Goal: Register for event/course

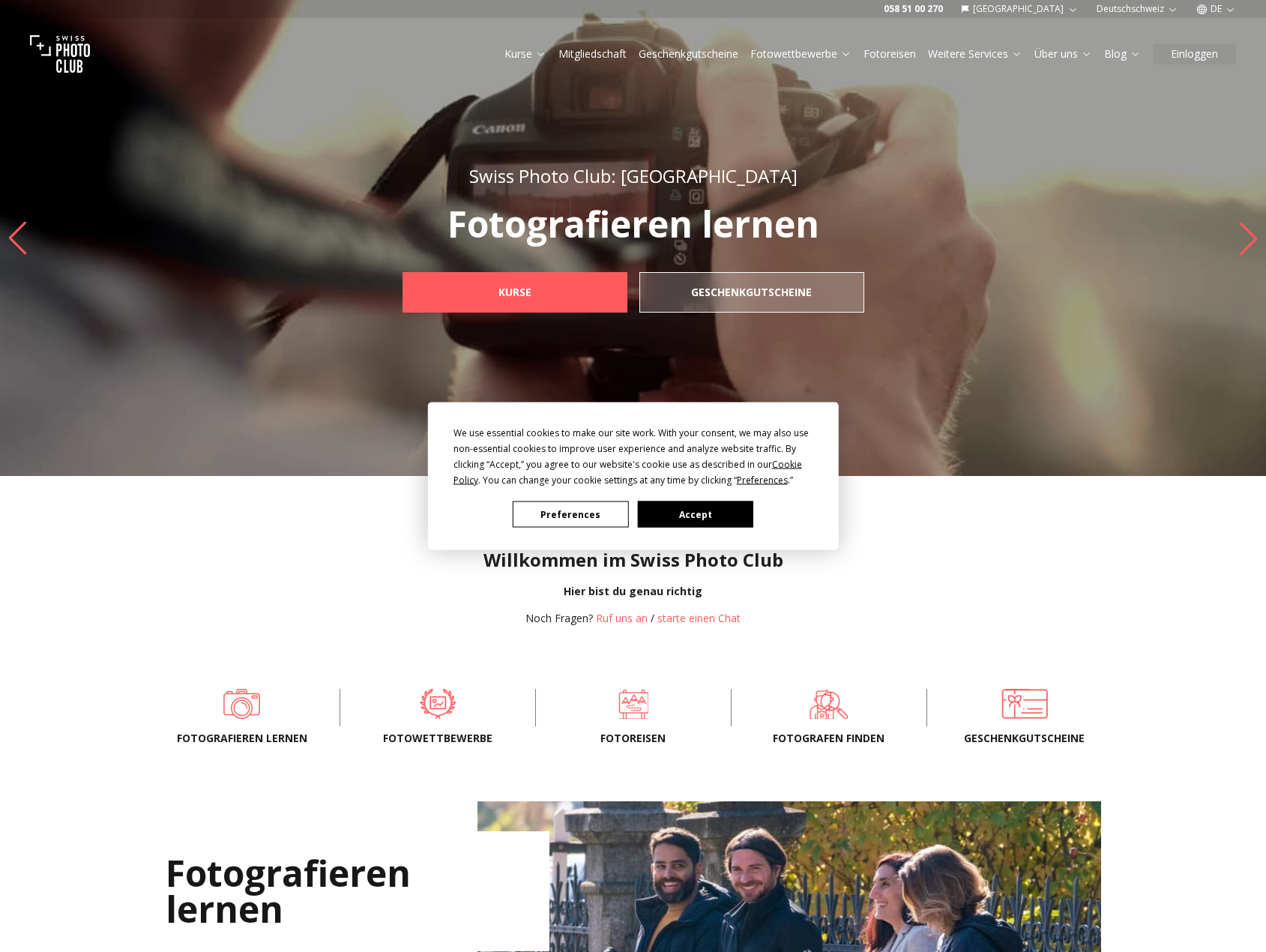
click at [625, 705] on div "We use essential cookies to make our site work. With your consent, we may also …" at bounding box center [633, 476] width 1266 height 952
click at [592, 513] on button "Preferences" at bounding box center [570, 514] width 116 height 26
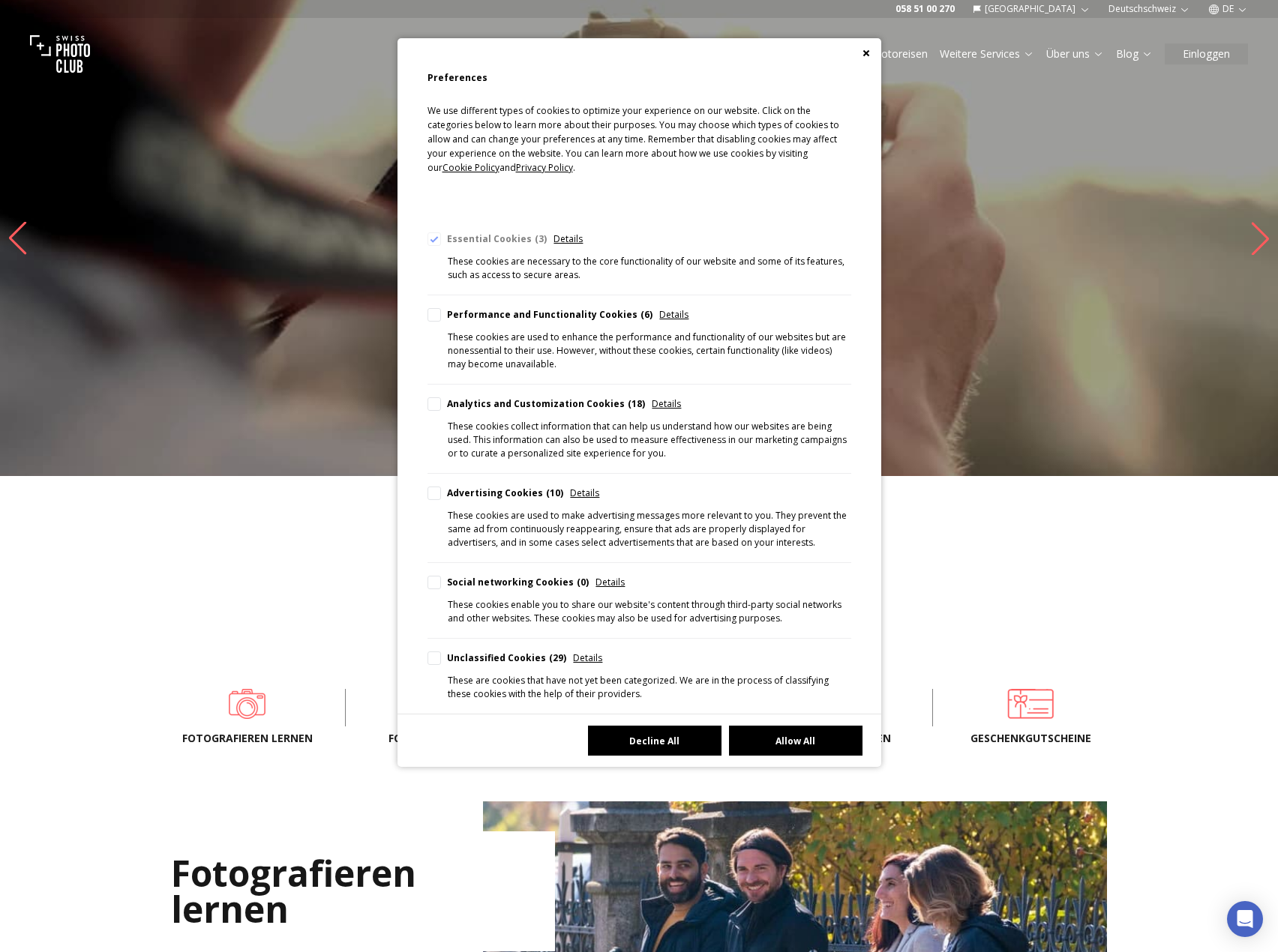
click at [664, 734] on button "Decline All" at bounding box center [655, 741] width 134 height 30
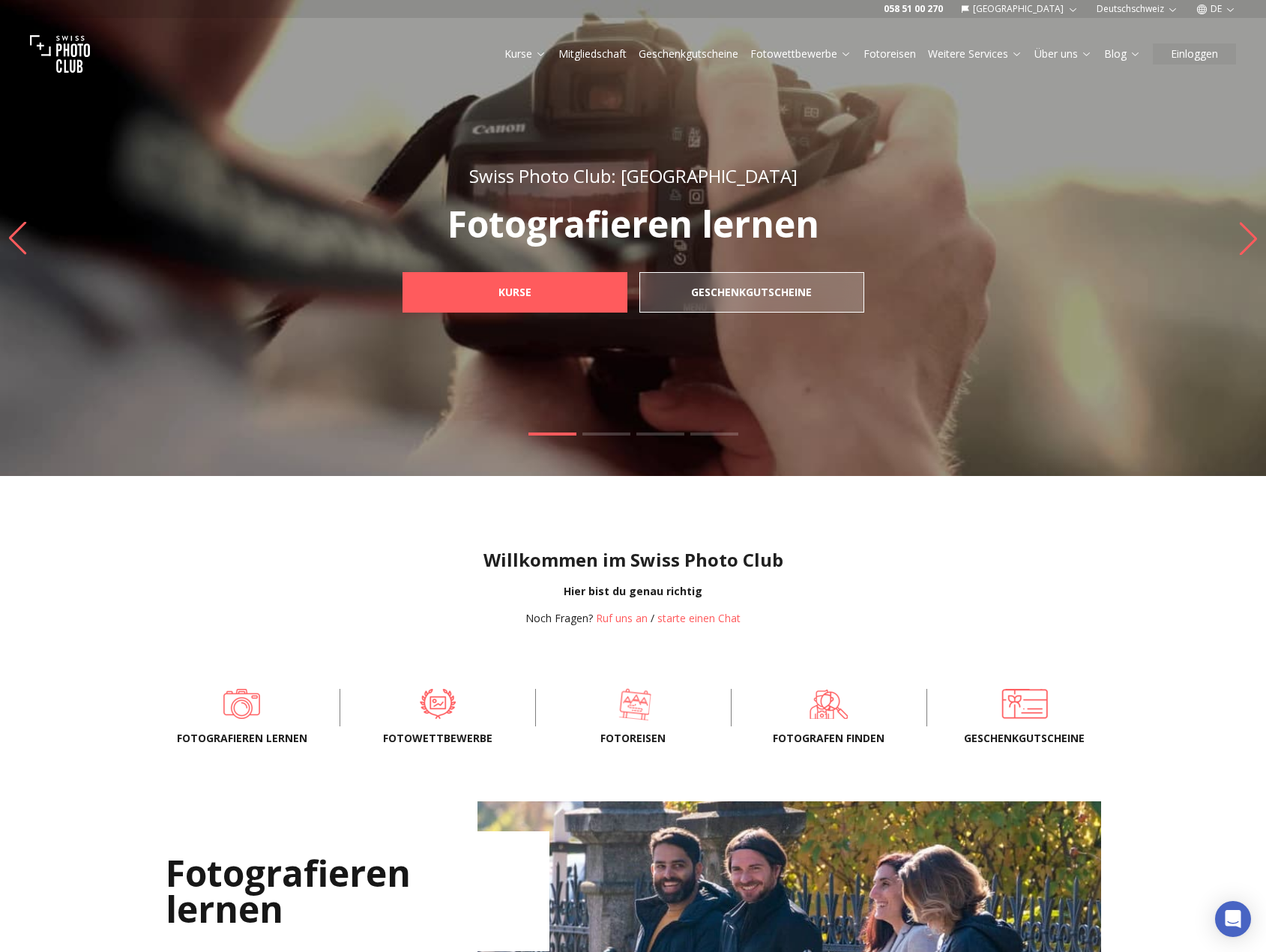
click at [644, 711] on span at bounding box center [635, 704] width 149 height 45
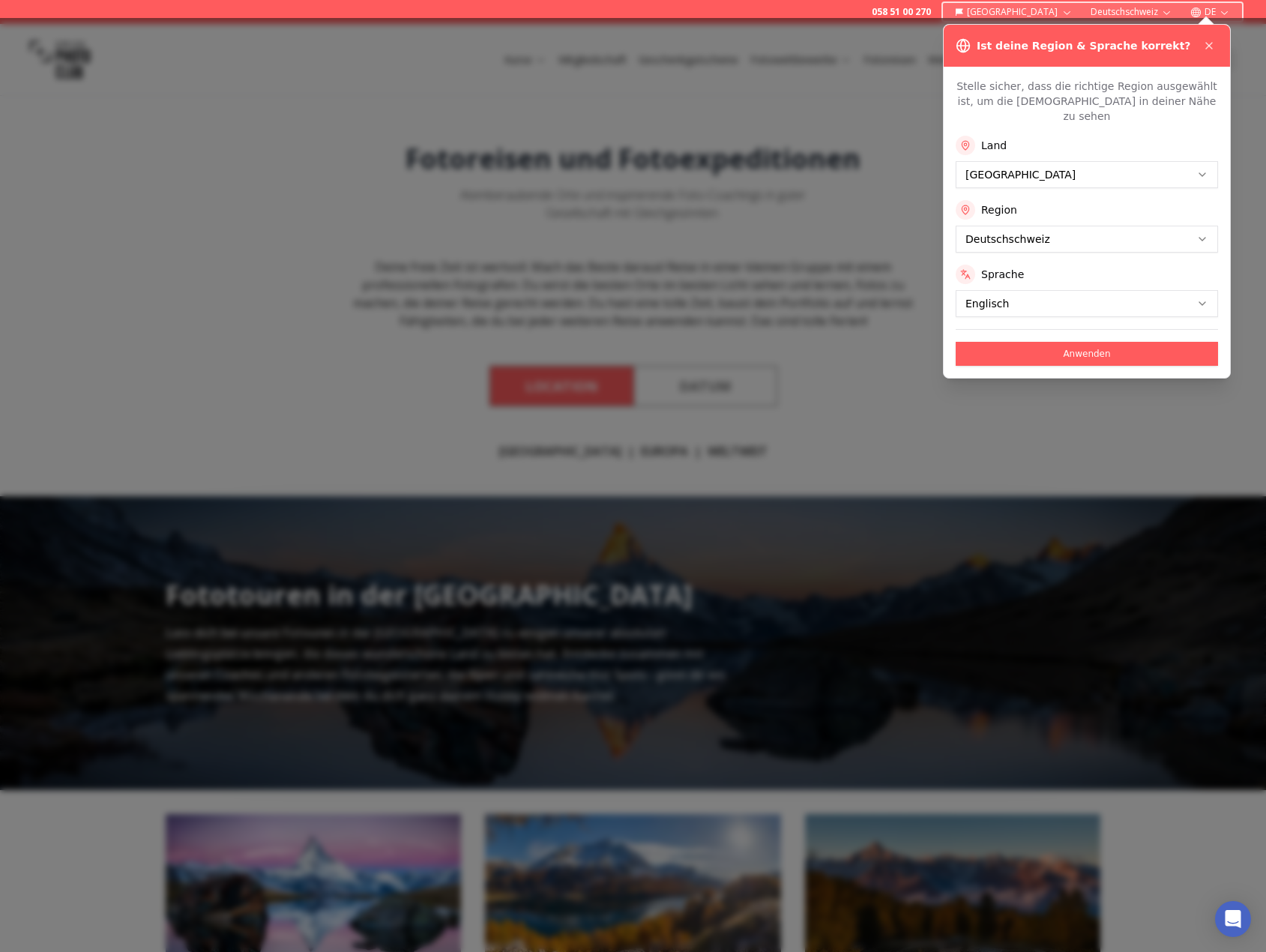
click at [1086, 344] on button "Anwenden" at bounding box center [1088, 354] width 263 height 24
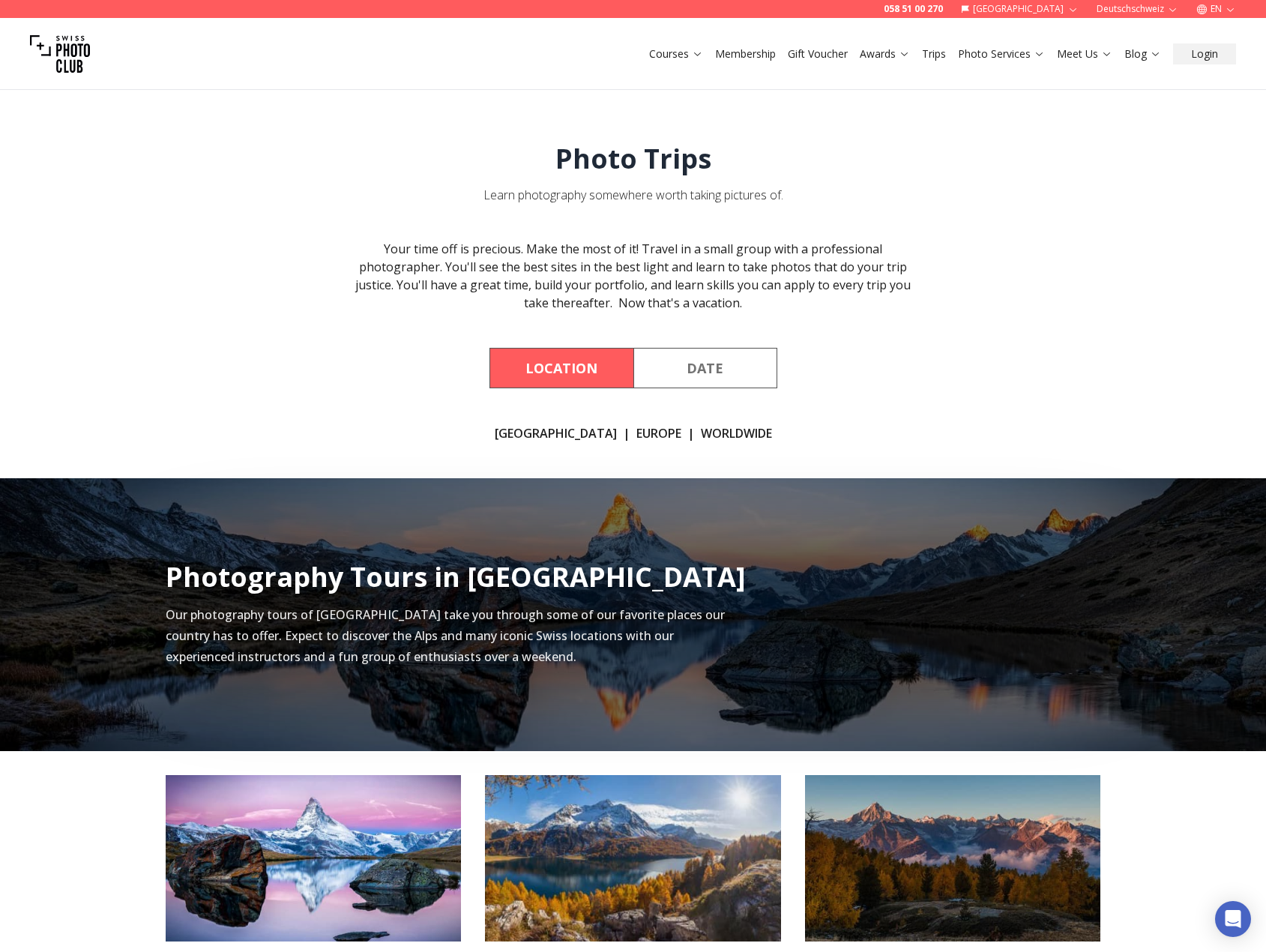
click at [714, 436] on link "Worldwide" at bounding box center [737, 433] width 72 height 18
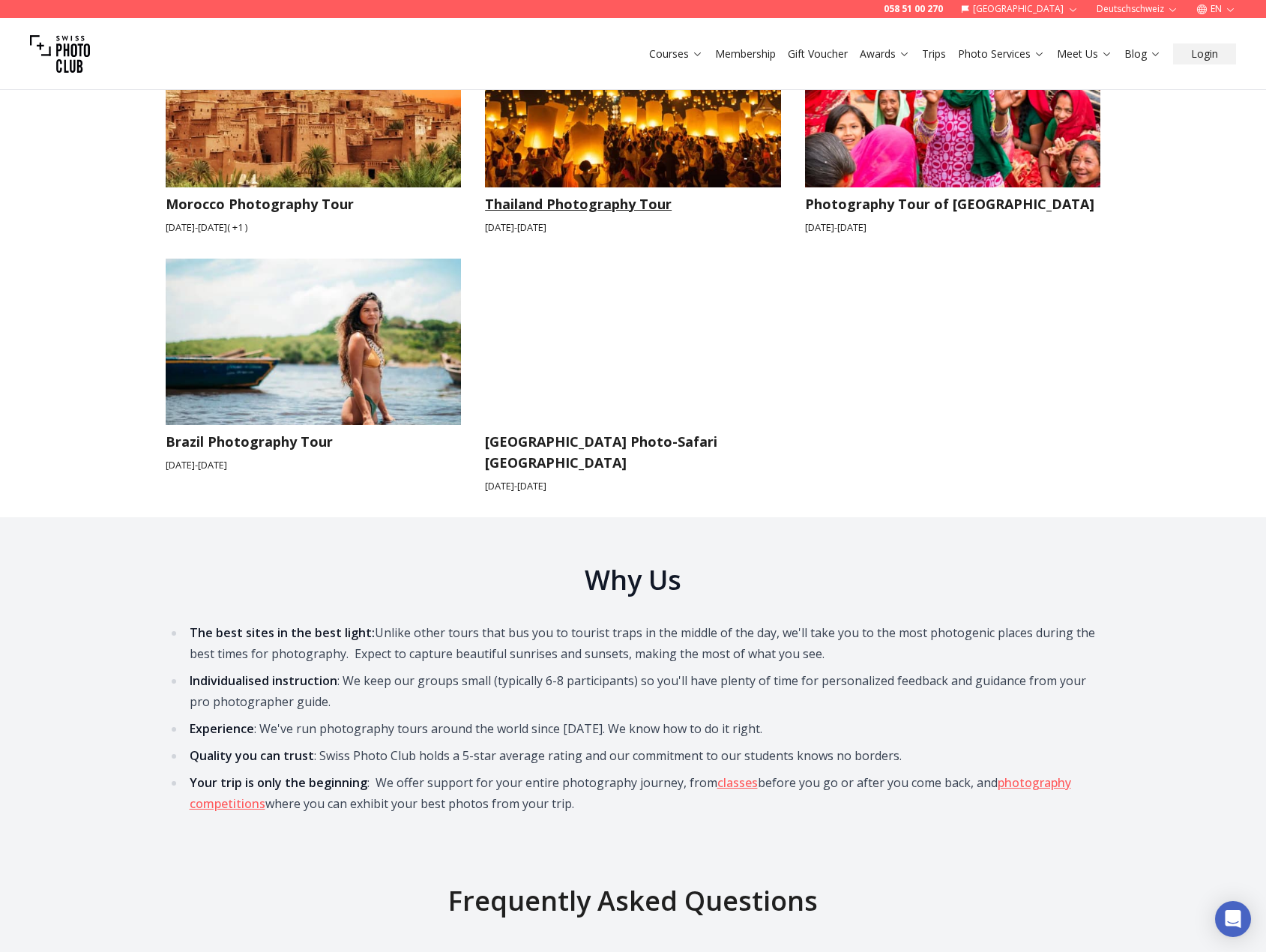
scroll to position [2178, 0]
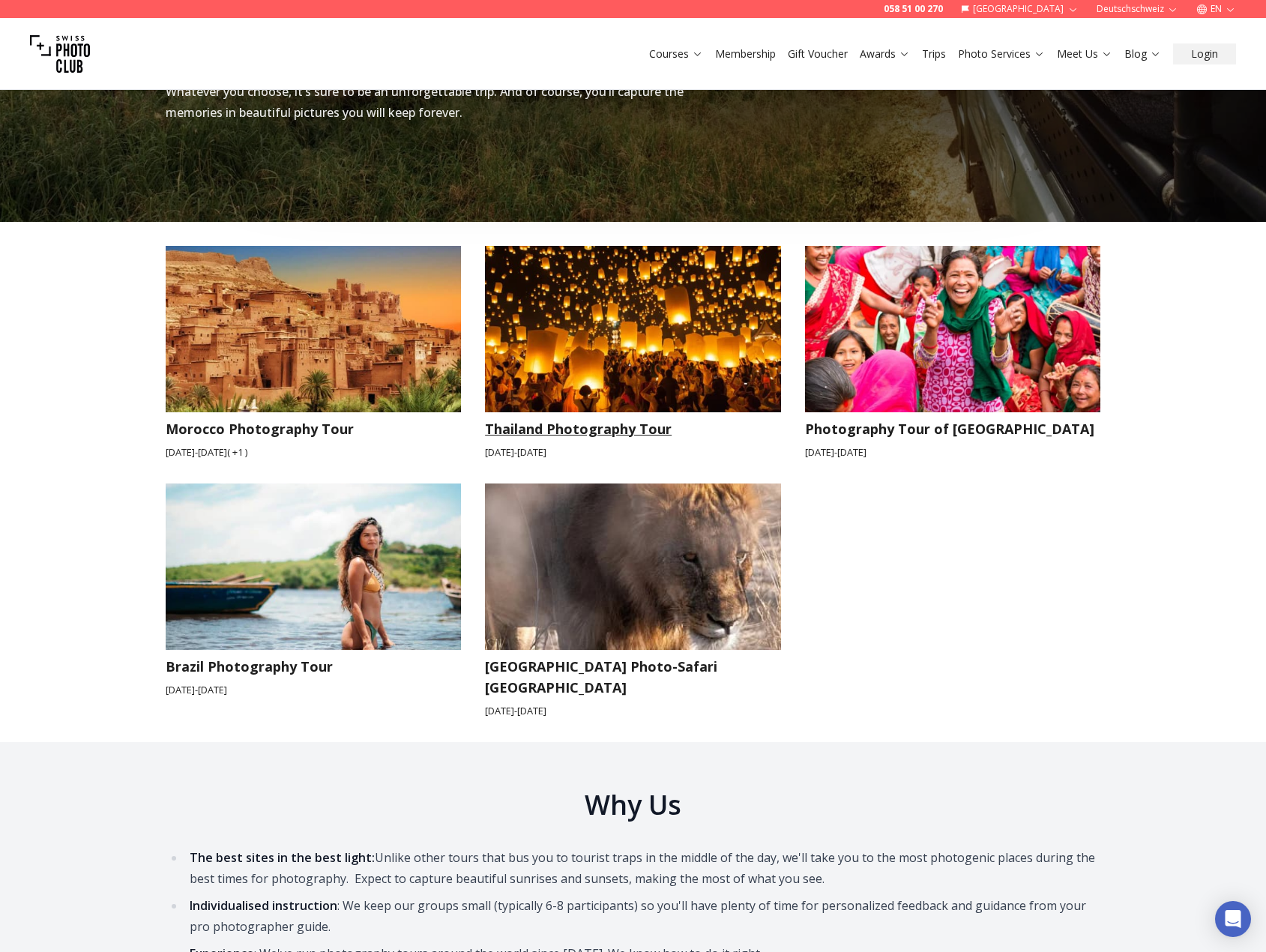
click at [633, 324] on img at bounding box center [633, 329] width 296 height 167
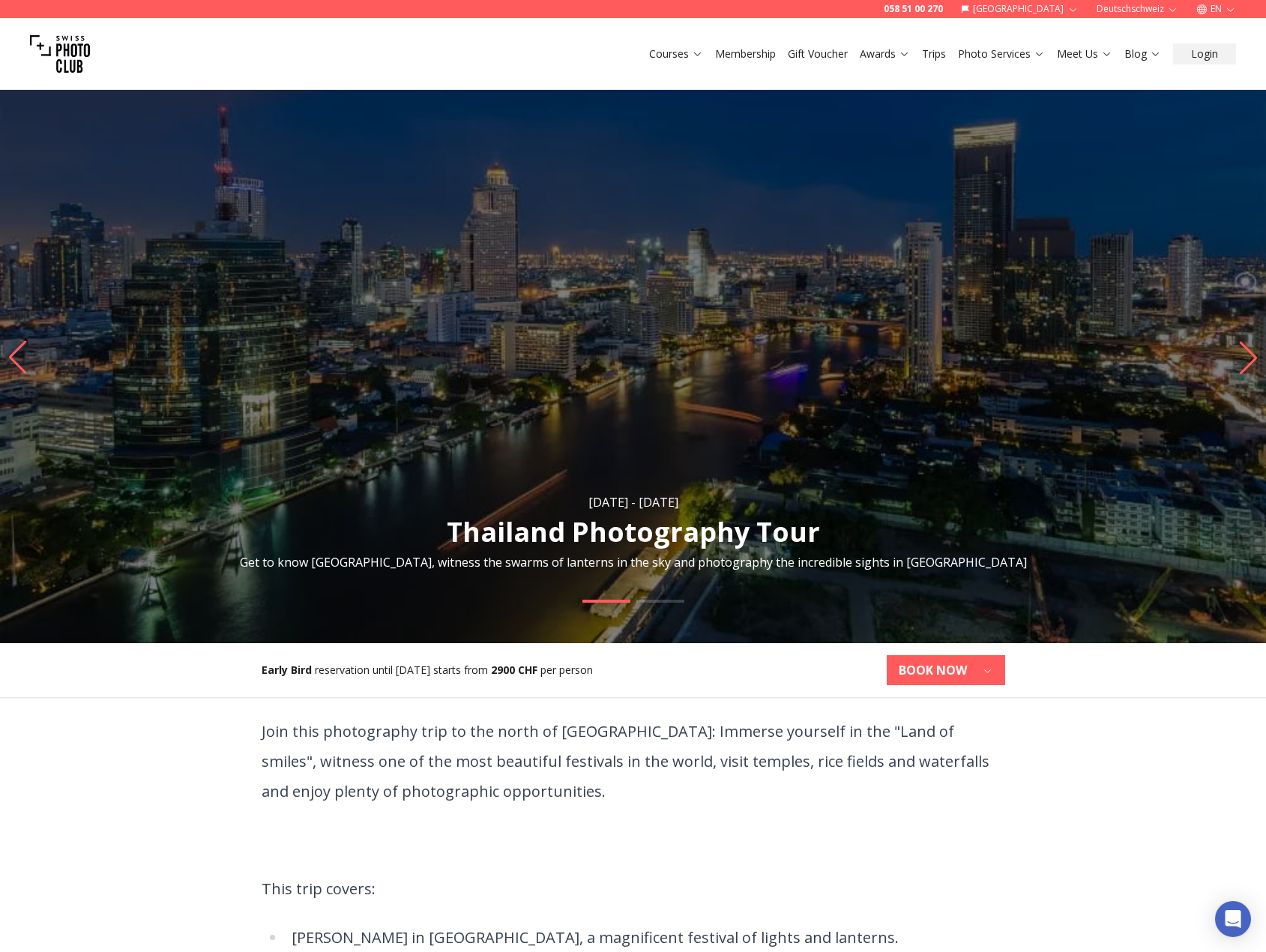
scroll to position [300, 0]
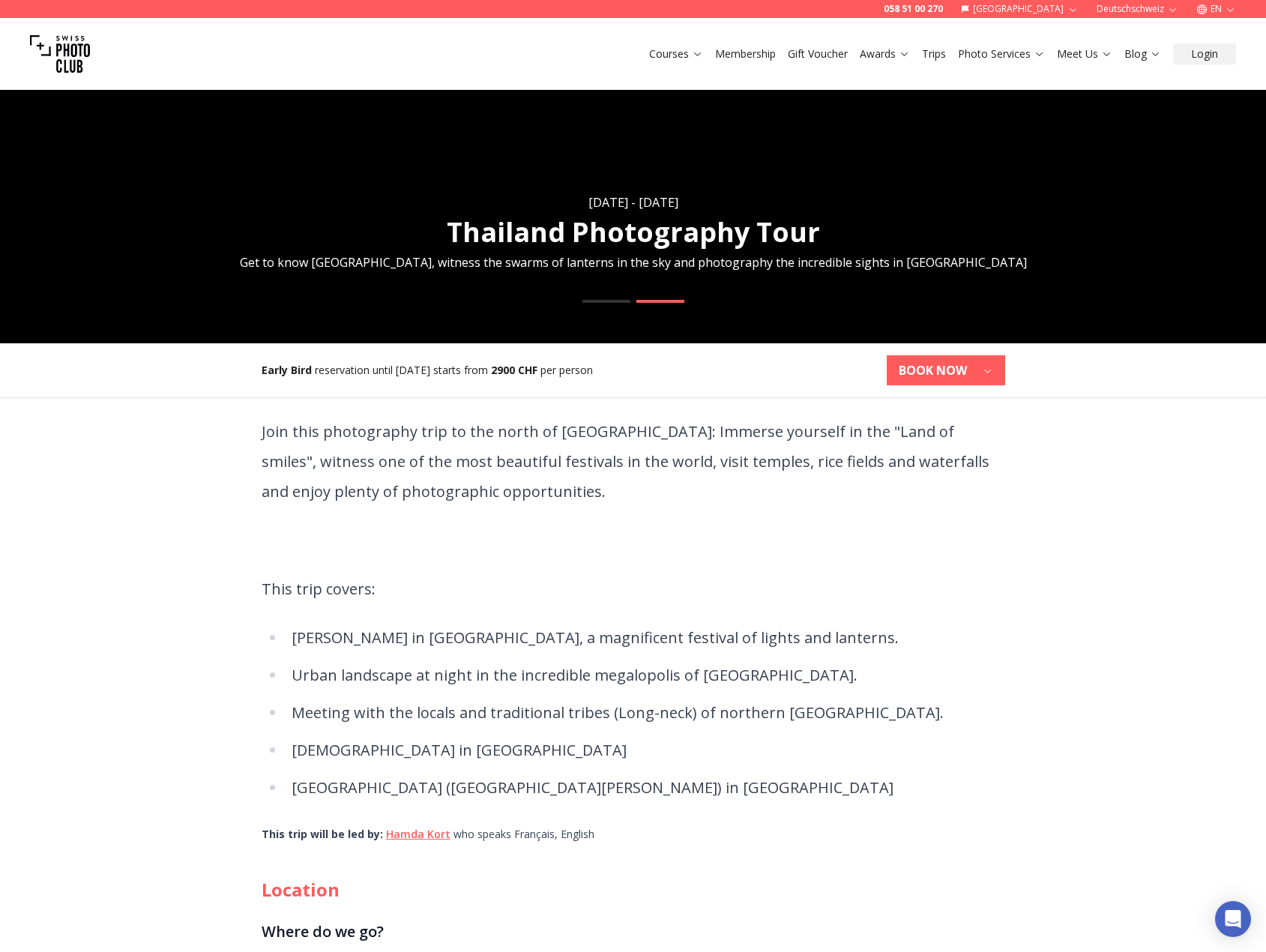
click at [985, 370] on icon "button" at bounding box center [988, 370] width 11 height 11
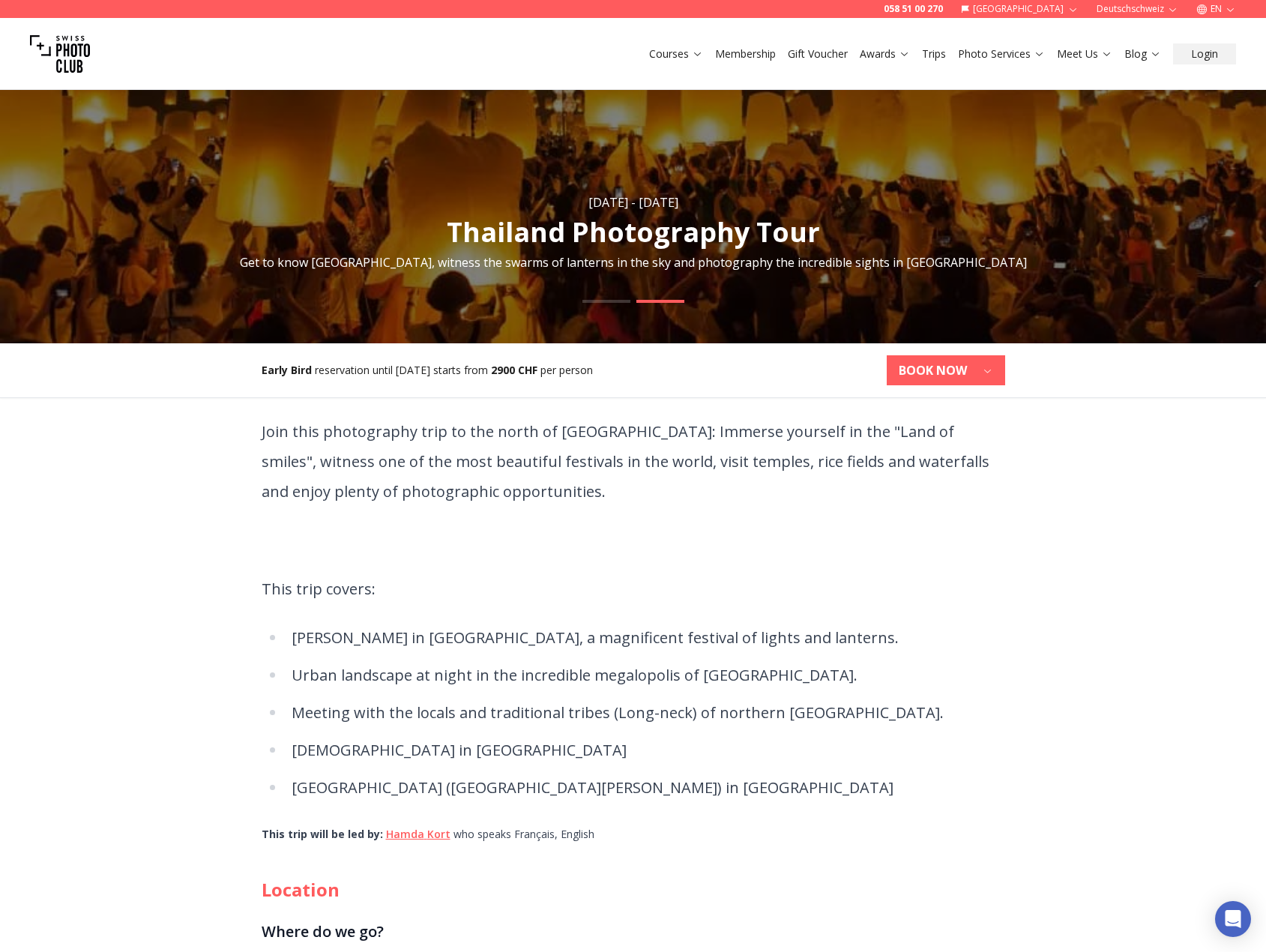
click at [985, 370] on icon "button" at bounding box center [988, 371] width 7 height 4
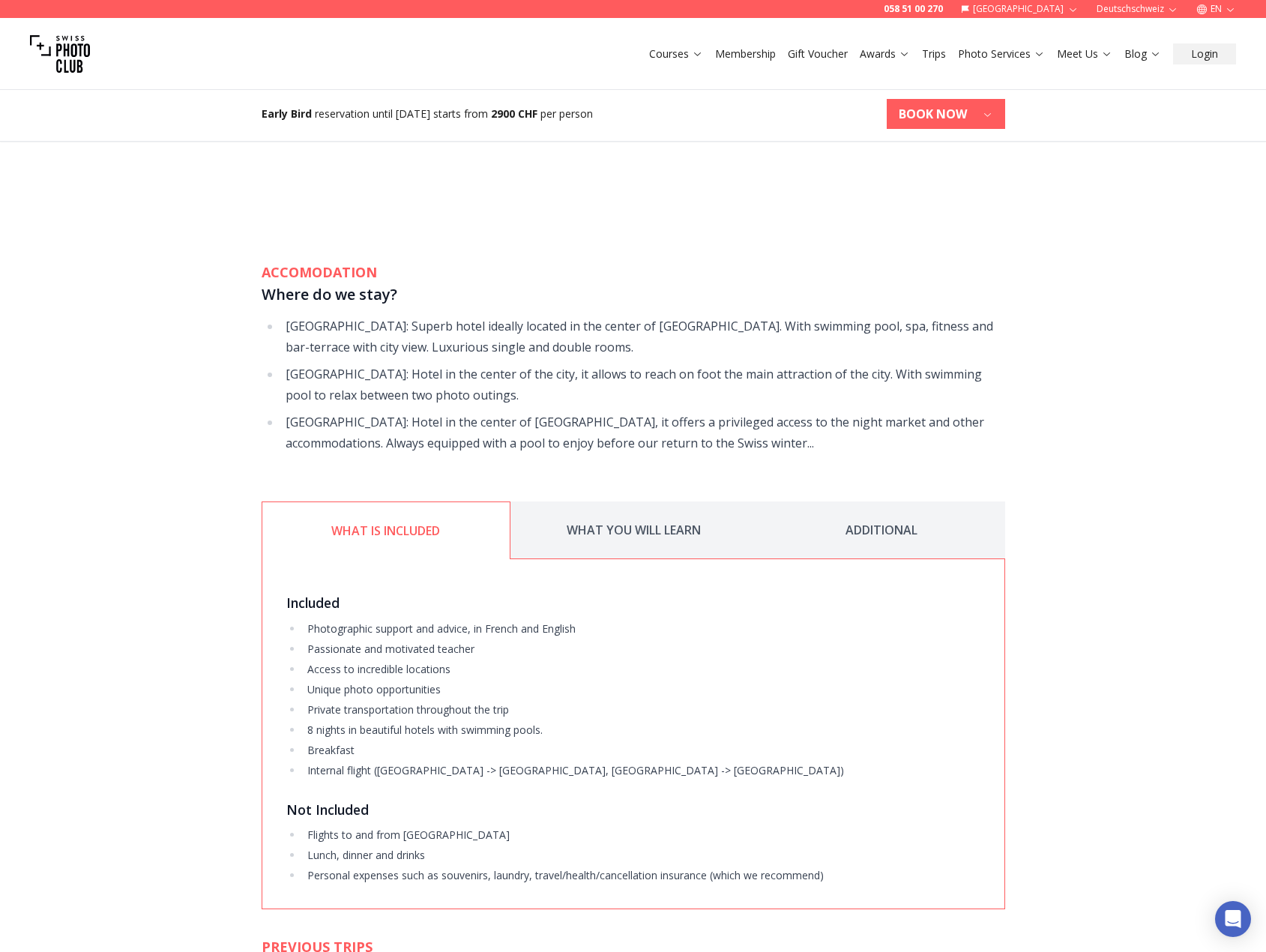
scroll to position [2773, 0]
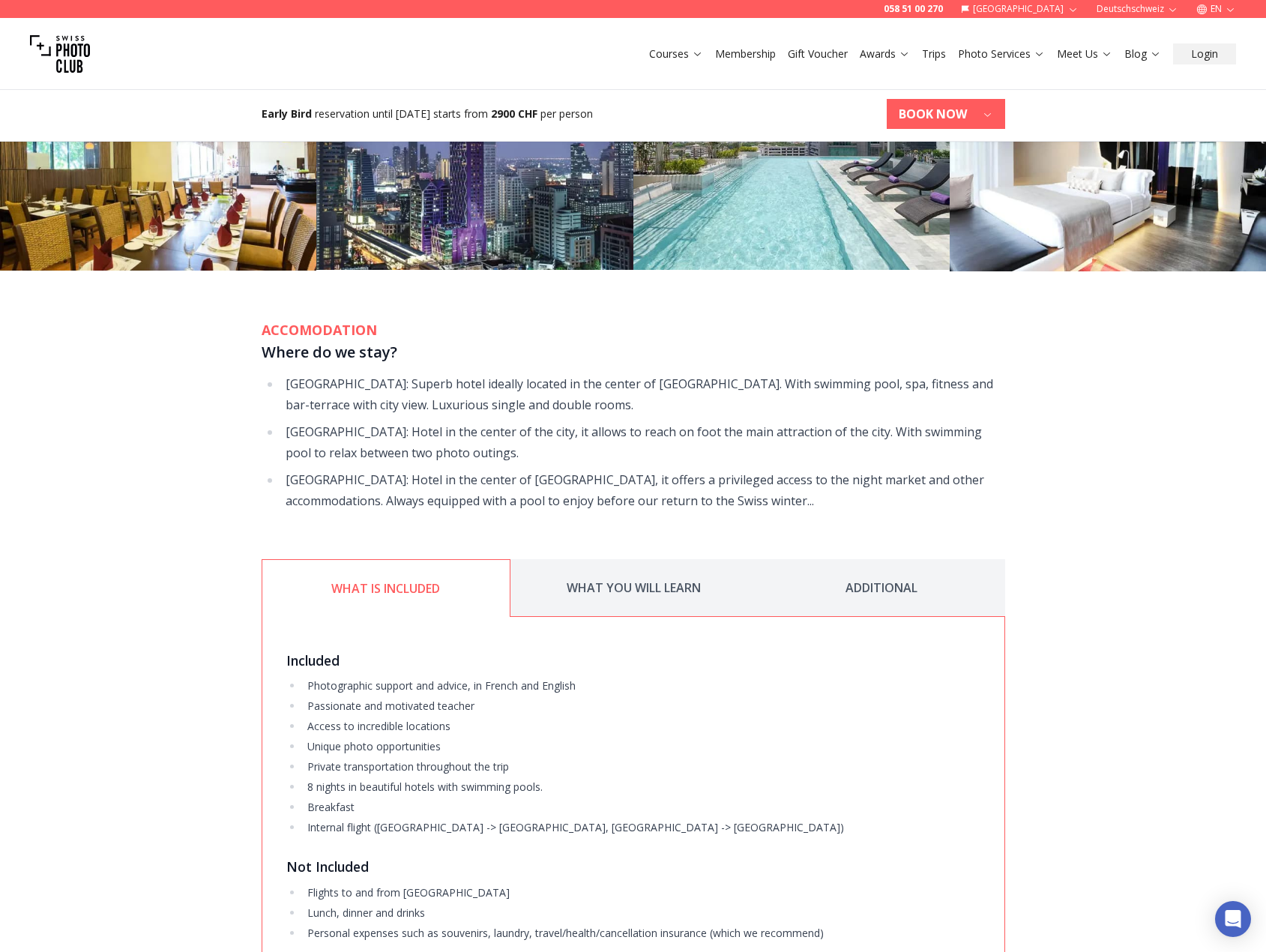
click at [655, 559] on button "WHAT YOU WILL LEARN" at bounding box center [634, 587] width 248 height 57
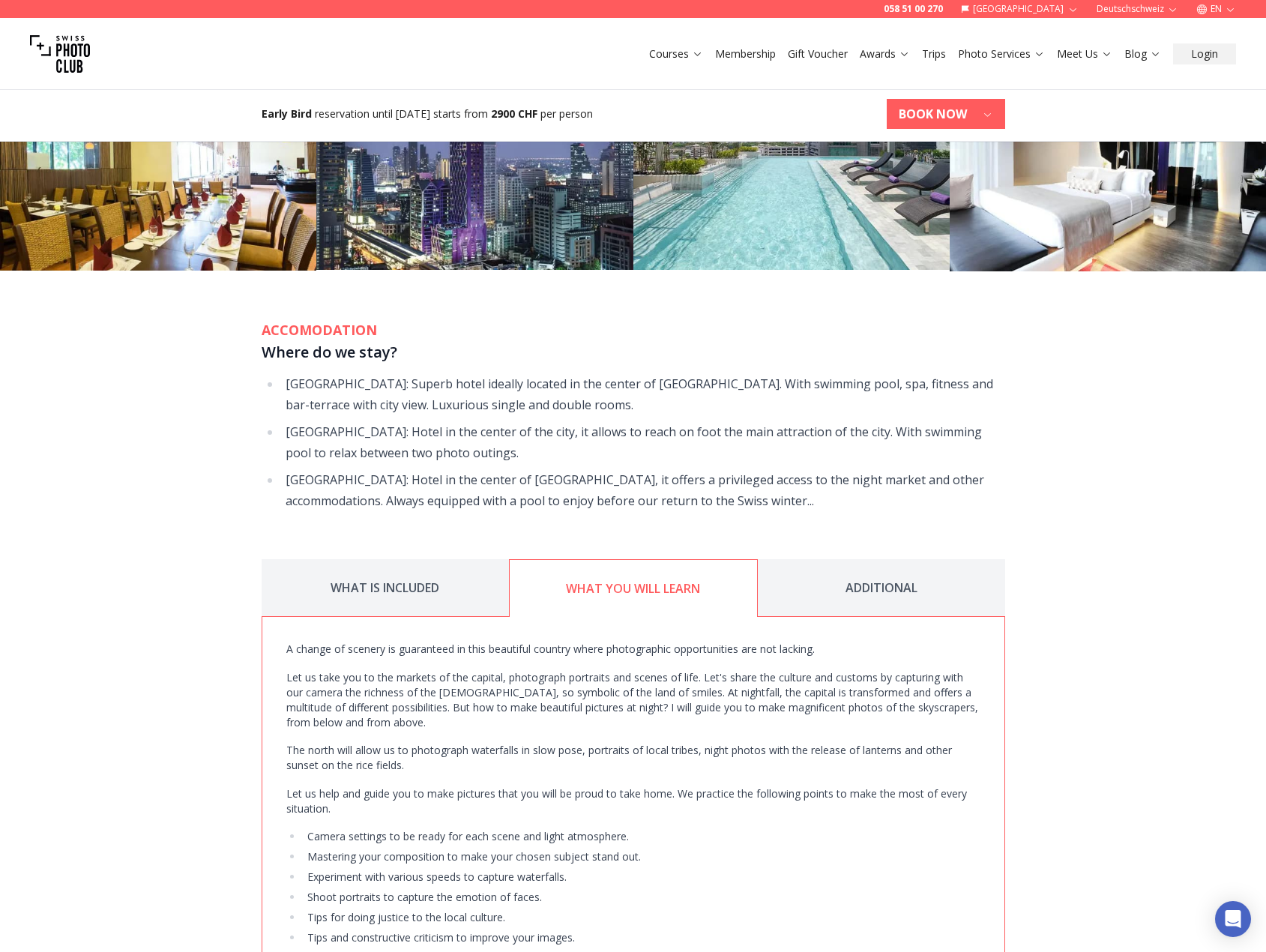
scroll to position [2848, 0]
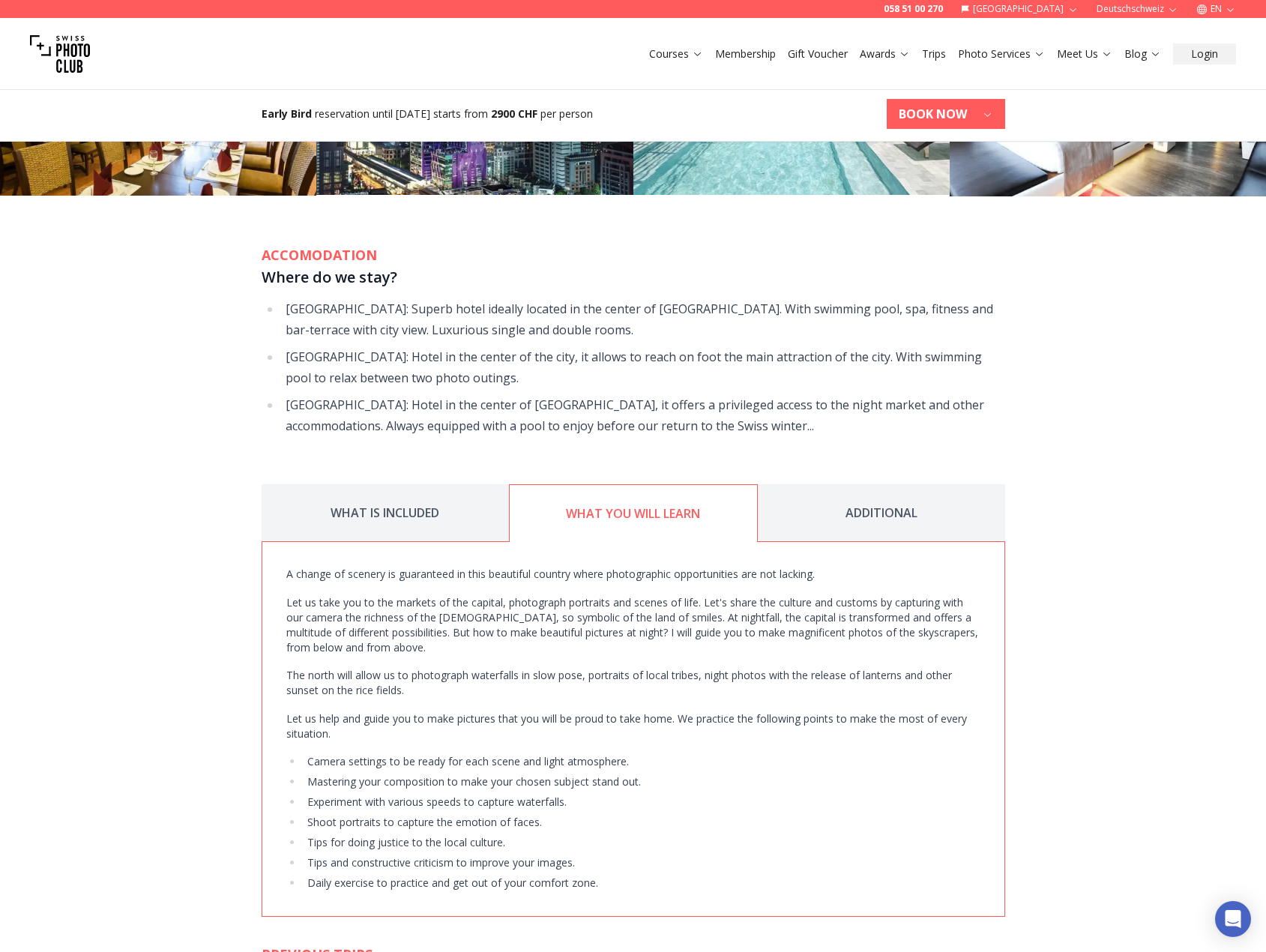
click at [878, 484] on button "ADDITIONAL" at bounding box center [881, 513] width 248 height 57
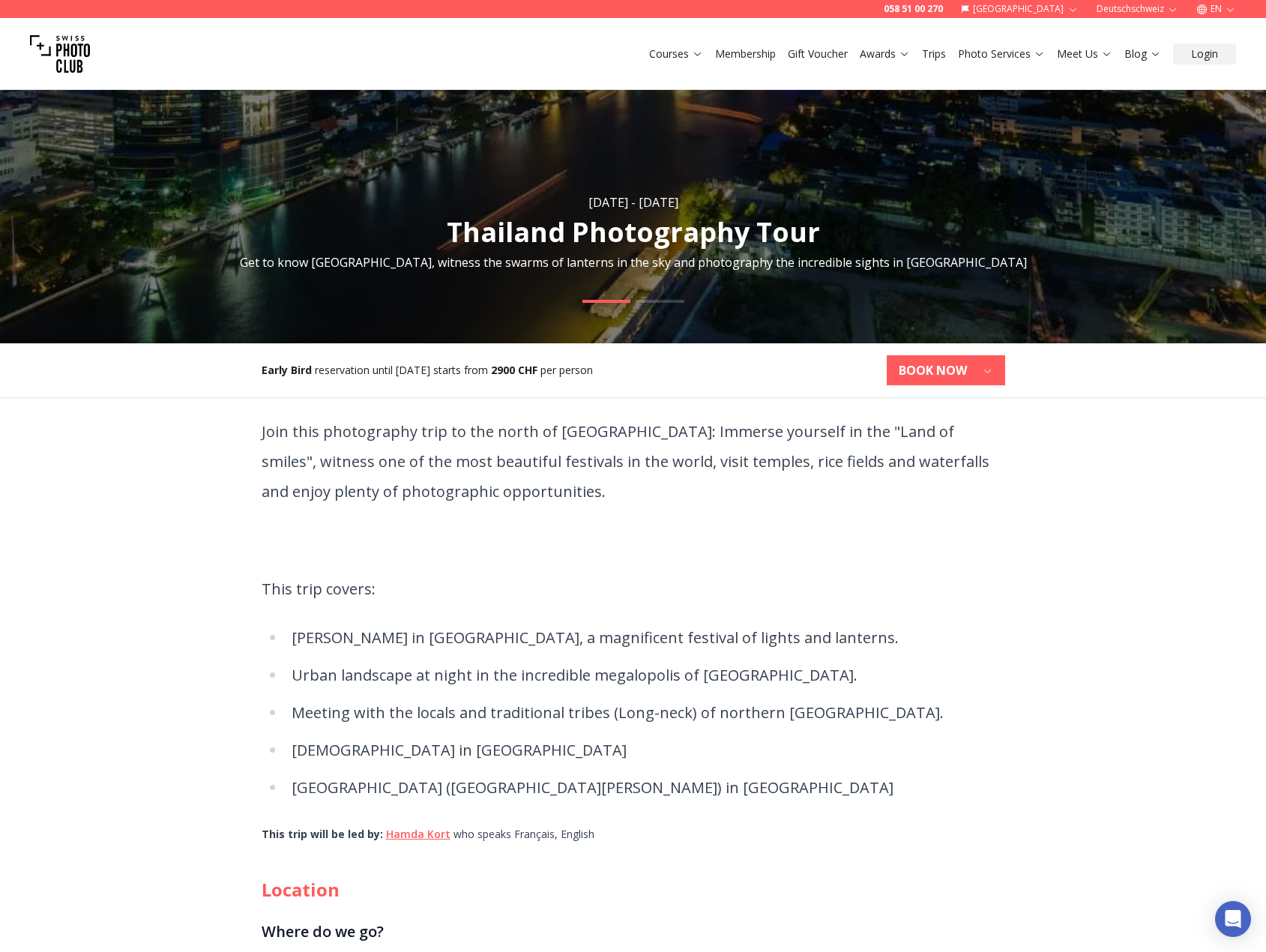
scroll to position [0, 0]
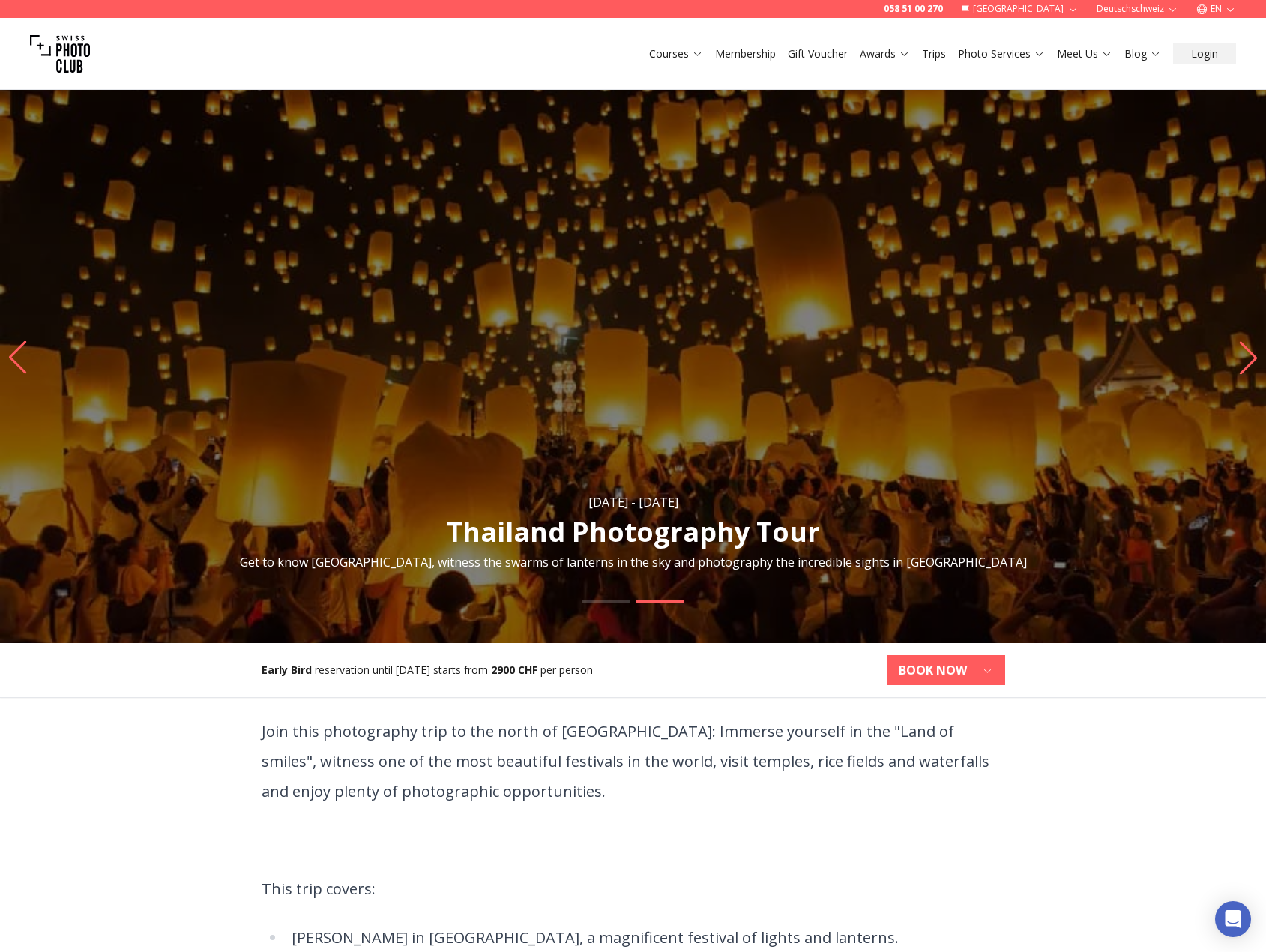
click at [672, 57] on link "Courses" at bounding box center [676, 53] width 54 height 15
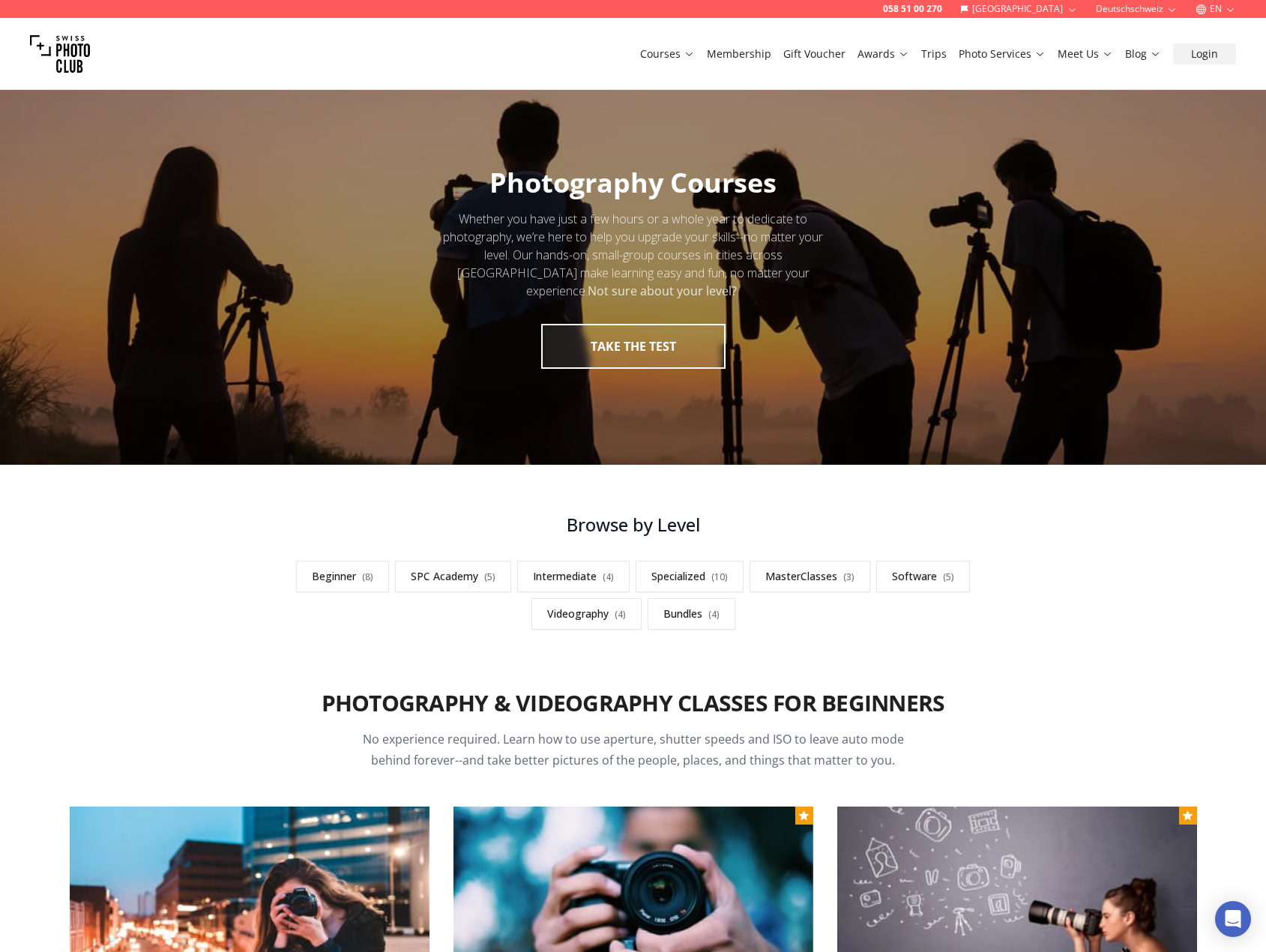
click at [834, 51] on link "Gift Voucher" at bounding box center [814, 53] width 62 height 15
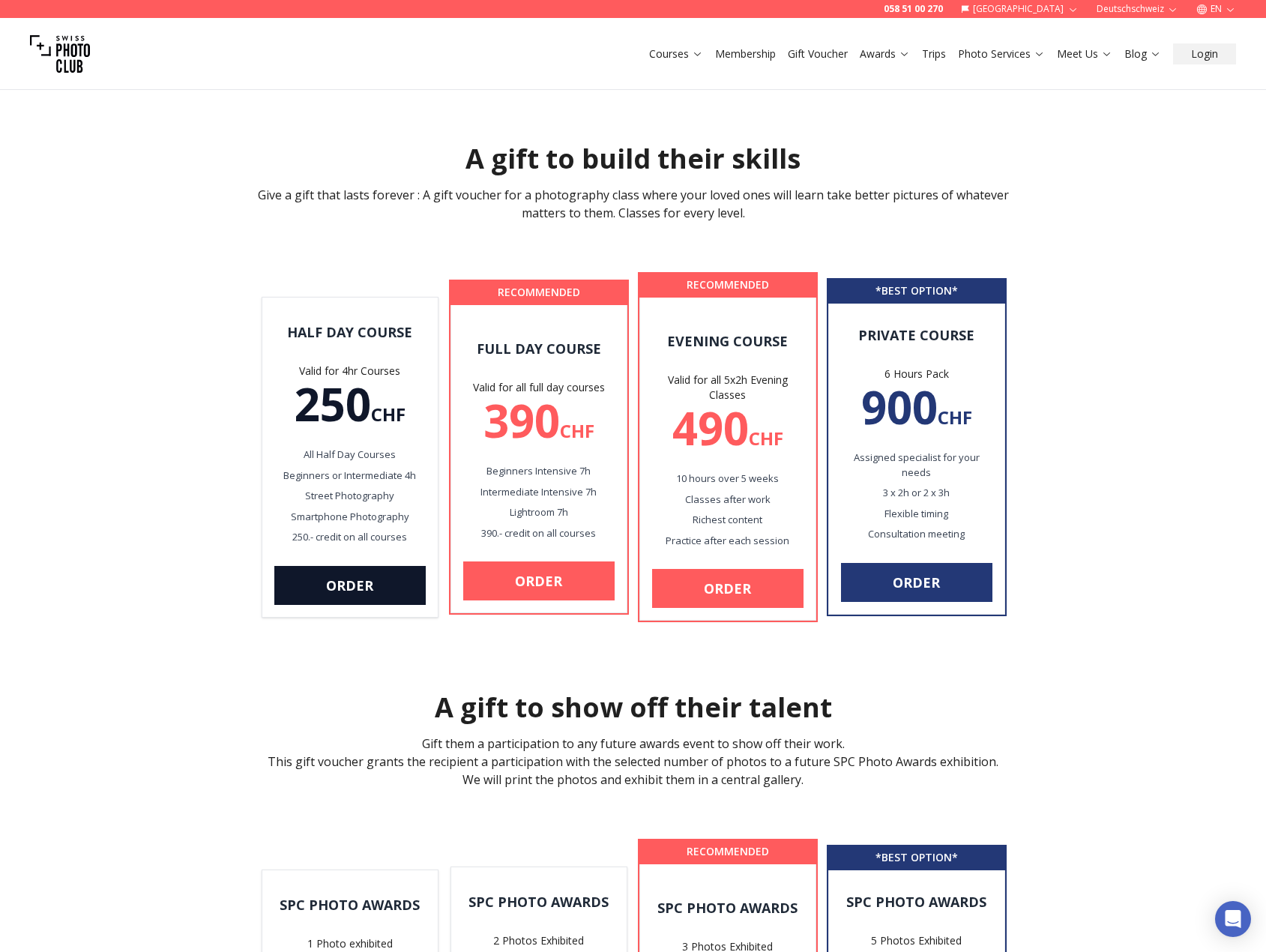
click at [677, 60] on link "Courses" at bounding box center [676, 53] width 54 height 15
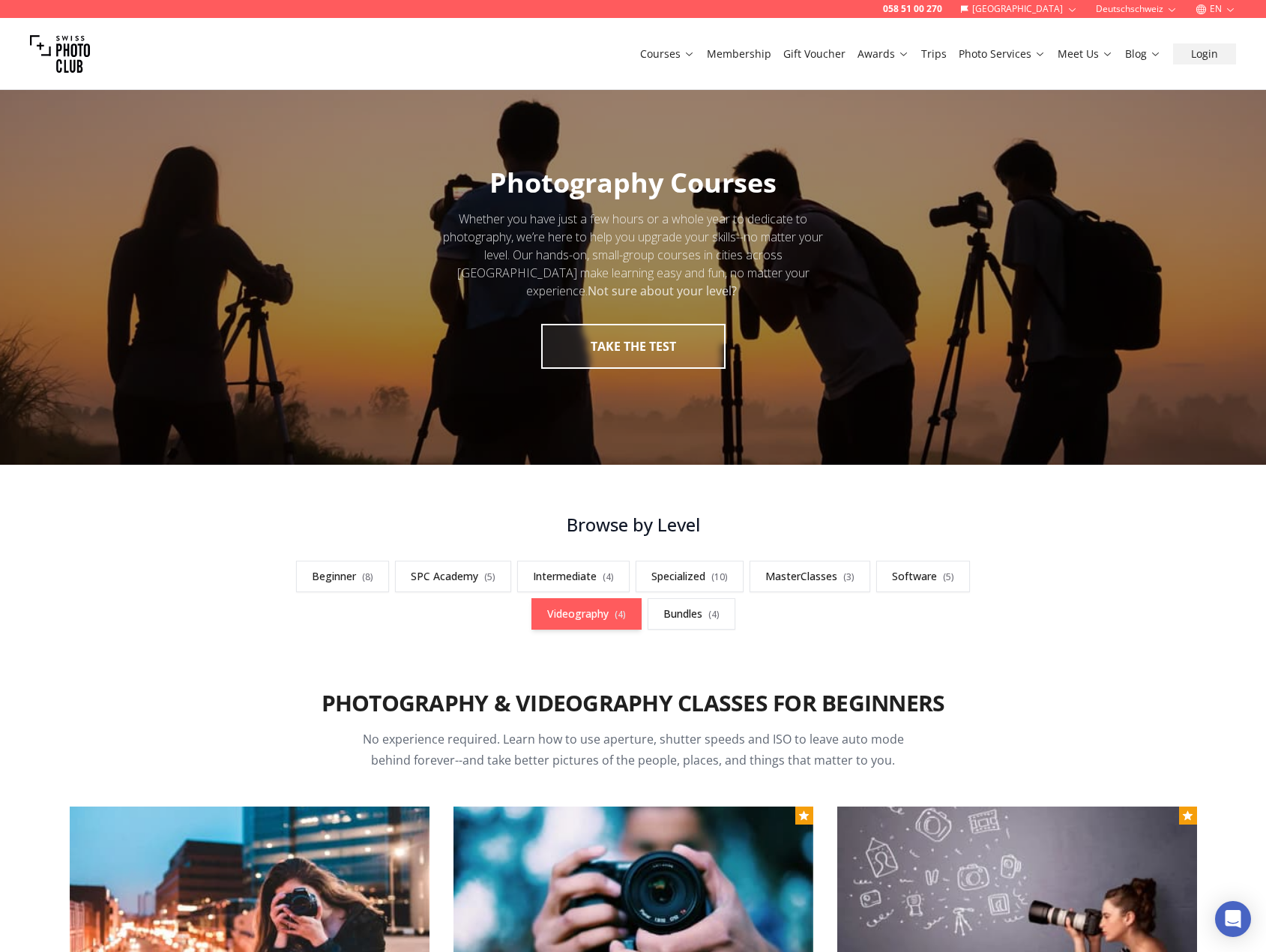
click at [593, 623] on link "Videography ( 4 )" at bounding box center [587, 614] width 110 height 31
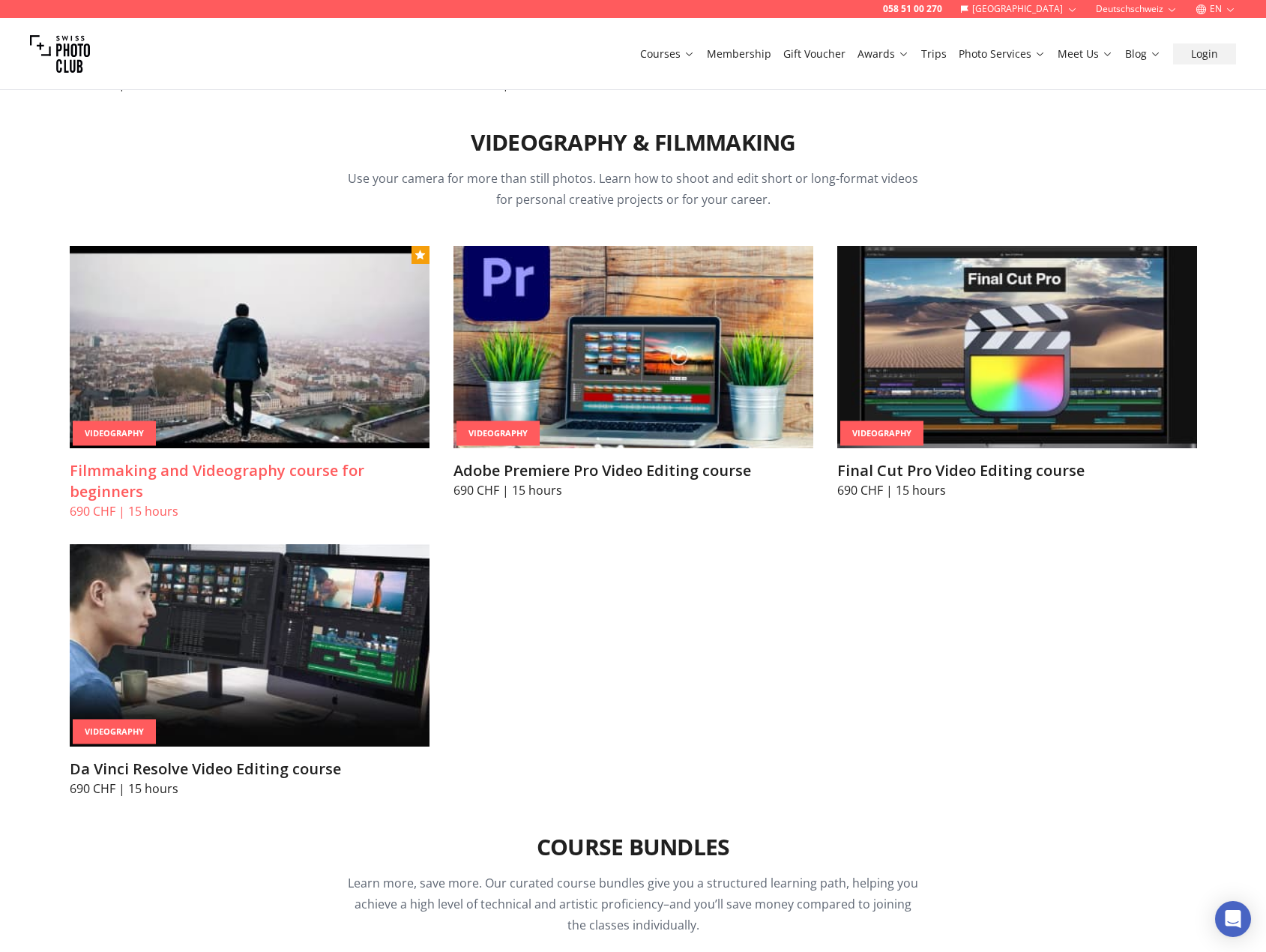
click at [294, 395] on img at bounding box center [250, 347] width 360 height 202
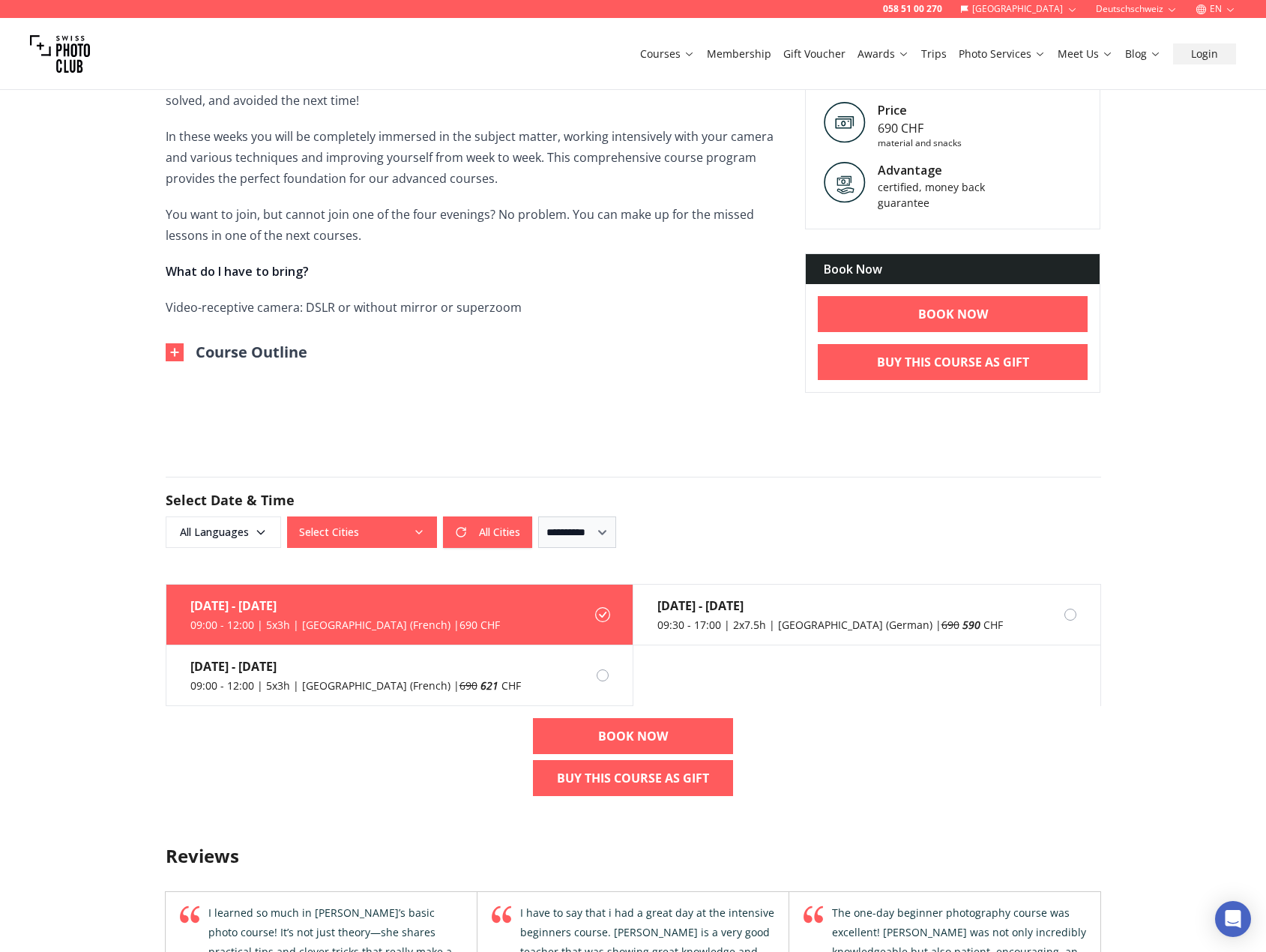
scroll to position [674, 0]
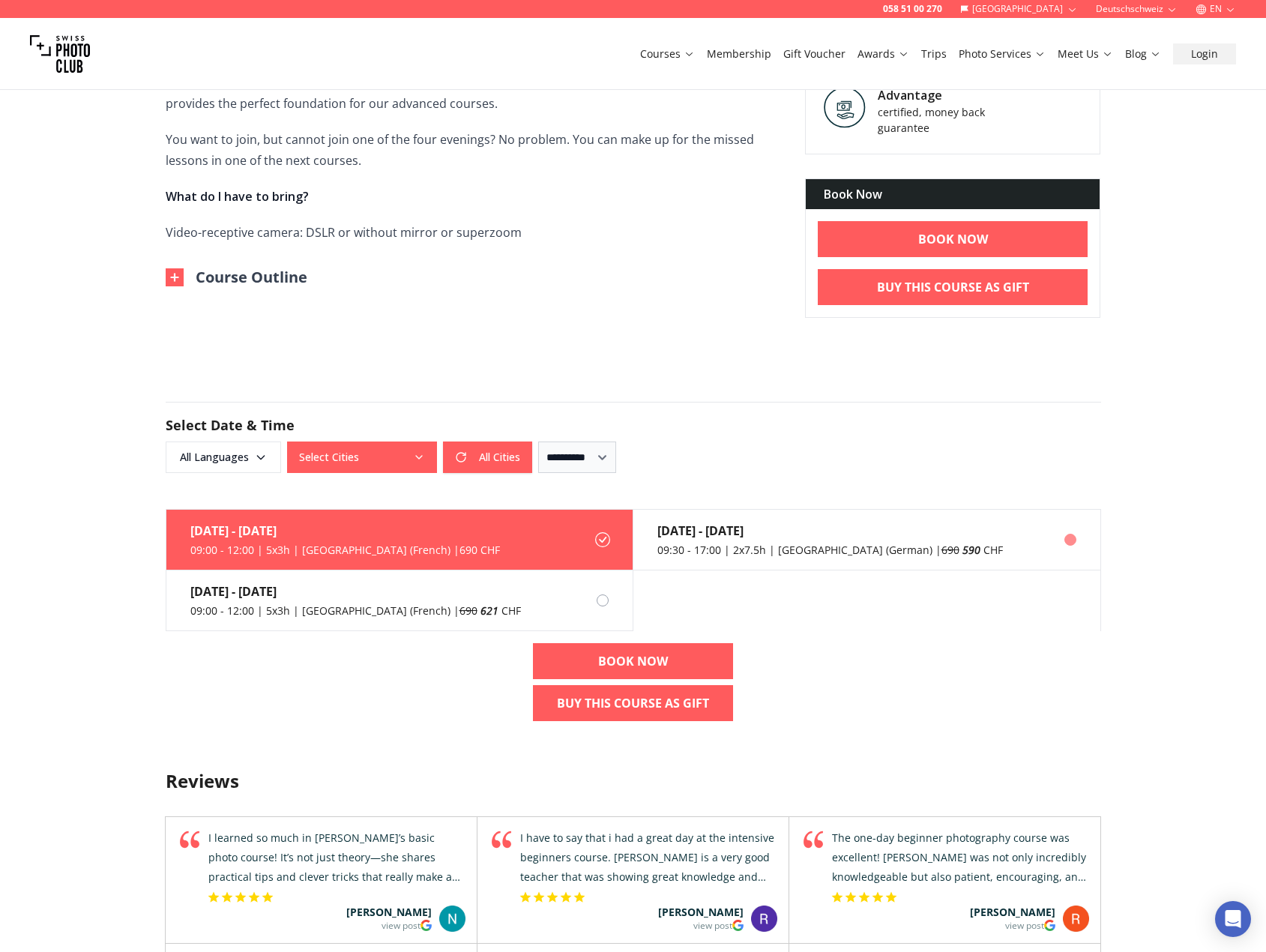
click at [847, 549] on div "09:30 - 17:00 | 2x7.5h | [GEOGRAPHIC_DATA] (German) | 690 590 CHF" at bounding box center [830, 550] width 346 height 15
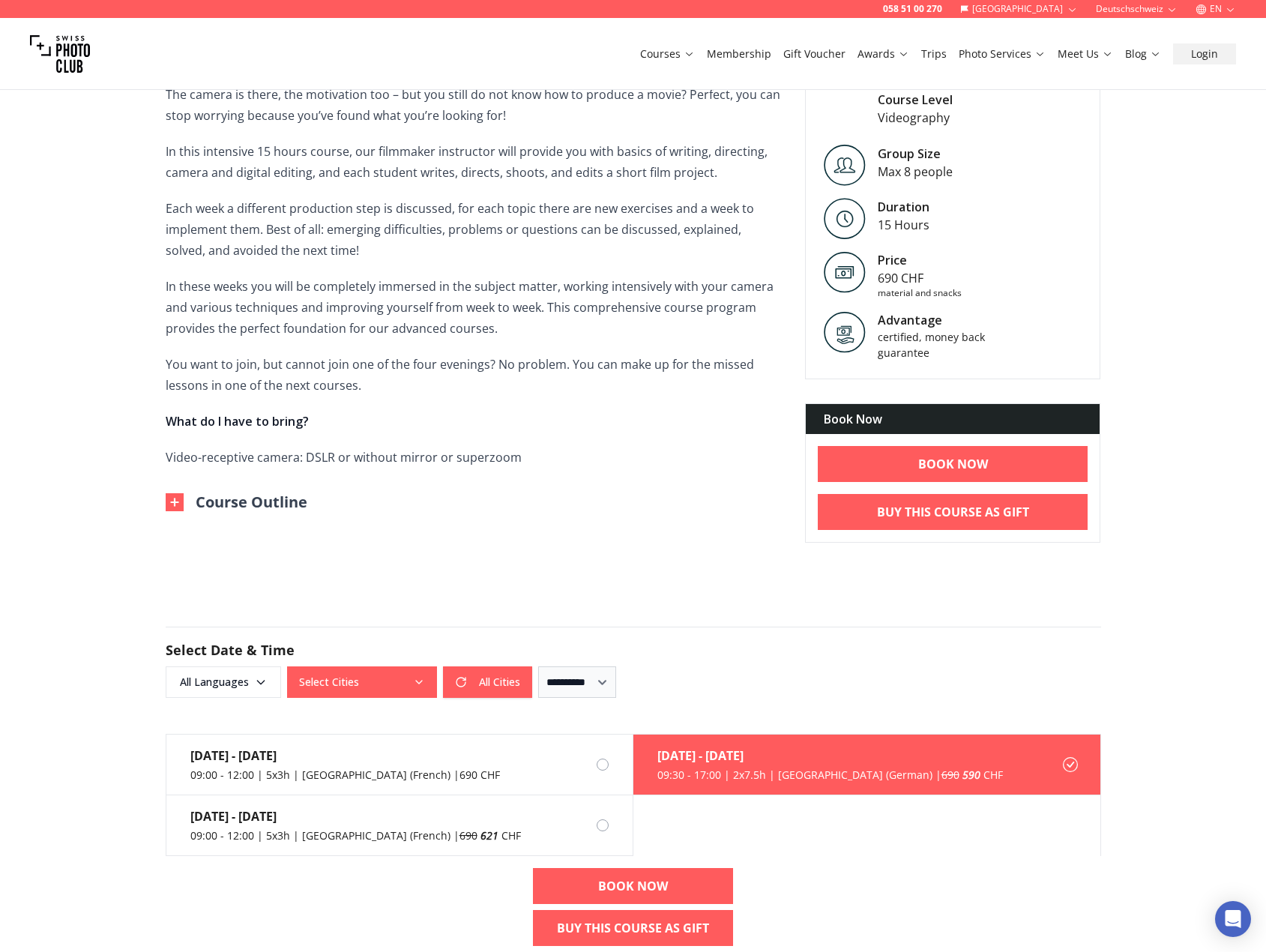
scroll to position [150, 0]
